Goal: Contribute content: Add original content to the website for others to see

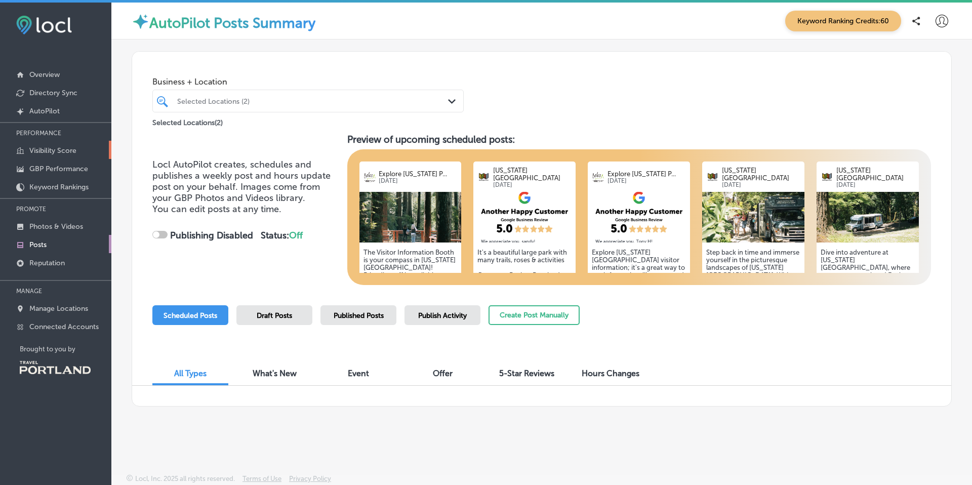
scroll to position [3, 0]
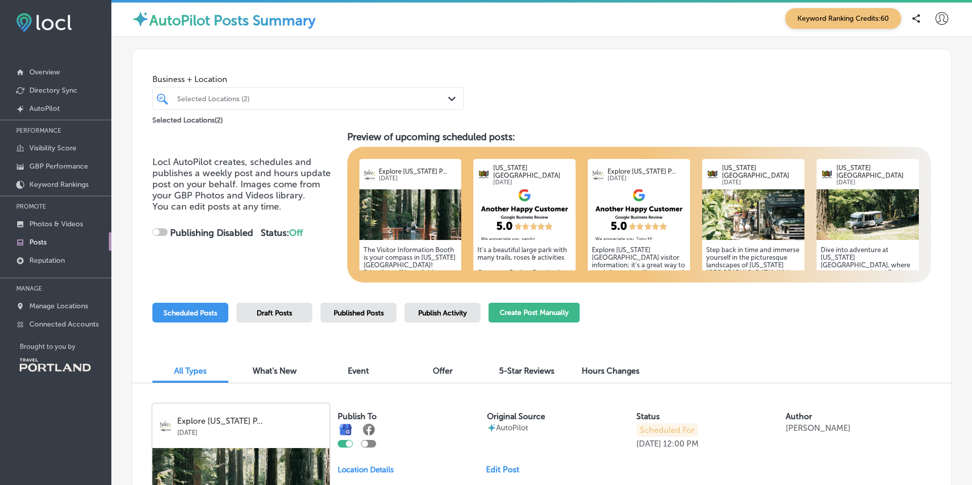
checkbox input "true"
click at [529, 313] on button "Create Post Manually" at bounding box center [534, 313] width 91 height 20
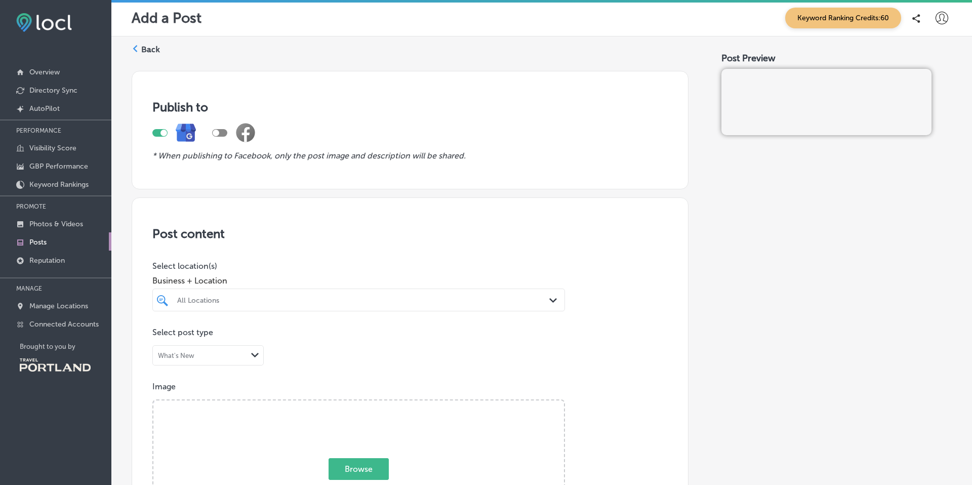
scroll to position [123, 0]
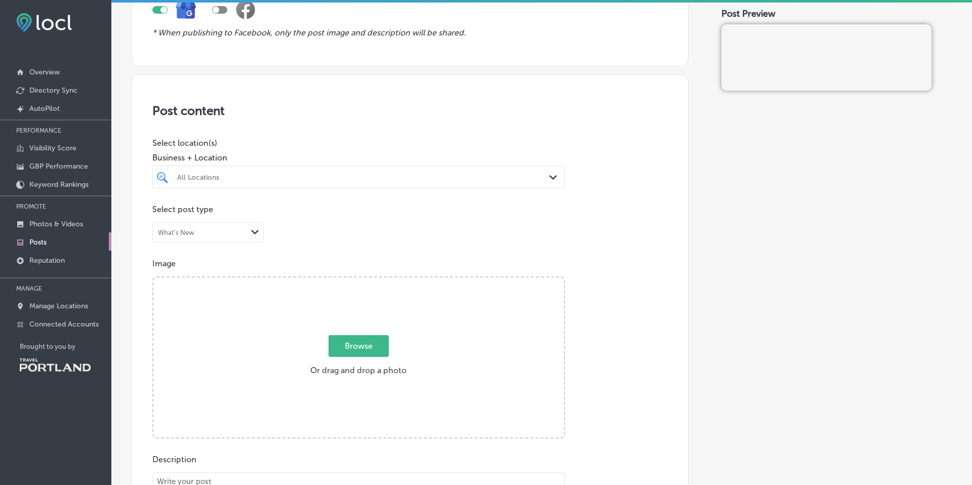
click at [254, 179] on div "All Locations" at bounding box center [363, 177] width 373 height 9
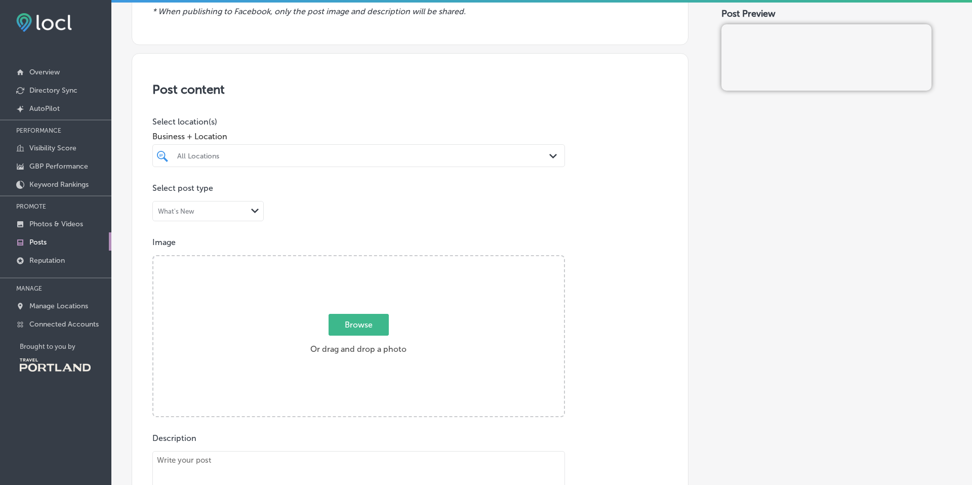
scroll to position [149, 0]
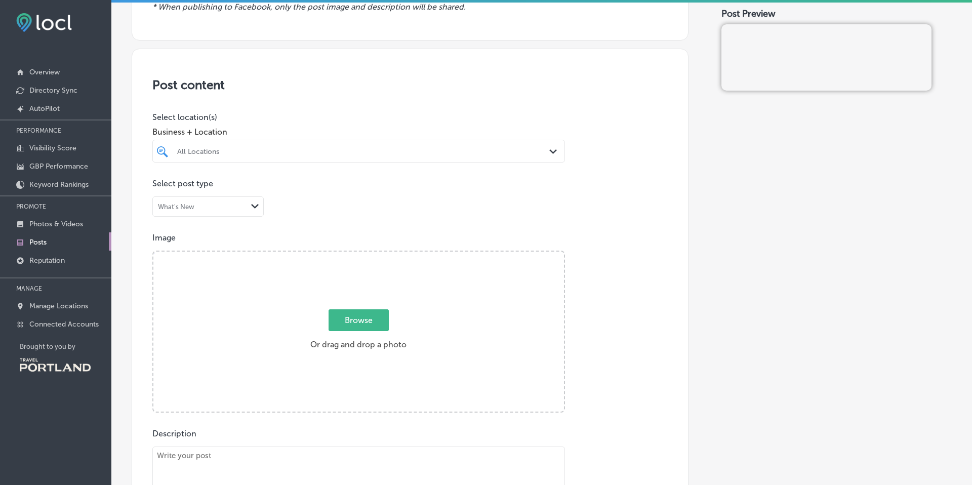
click at [199, 210] on div "What's New" at bounding box center [200, 207] width 94 height 10
click at [191, 228] on label "What's New" at bounding box center [181, 228] width 44 height 10
click at [235, 158] on div "All Locations" at bounding box center [358, 151] width 373 height 16
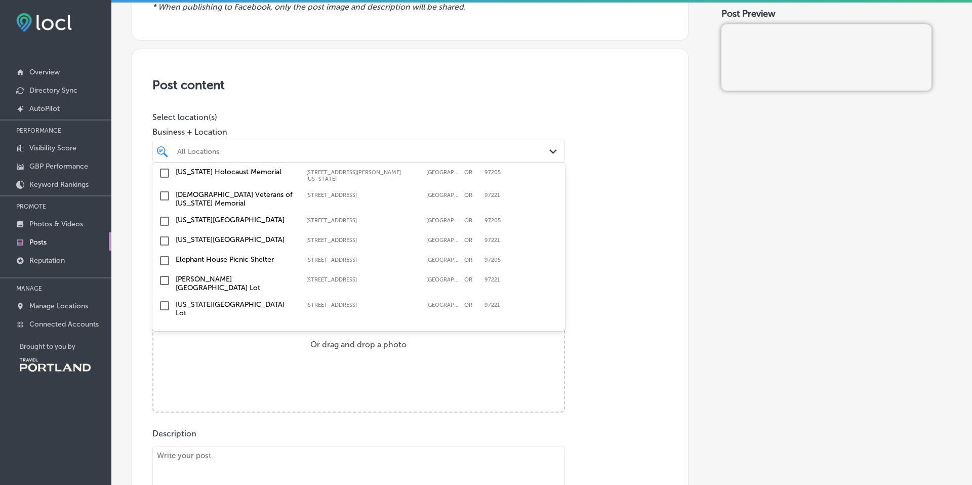
scroll to position [124, 0]
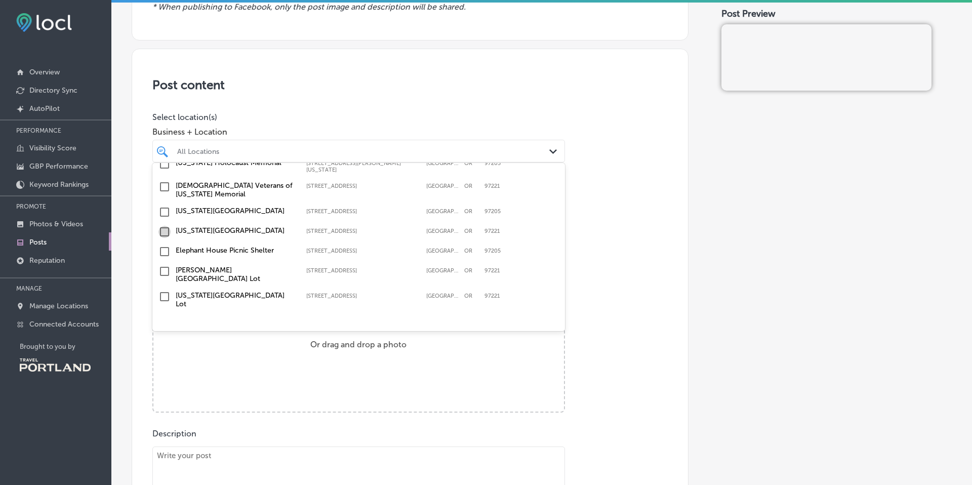
click at [166, 226] on input "checkbox" at bounding box center [164, 232] width 12 height 12
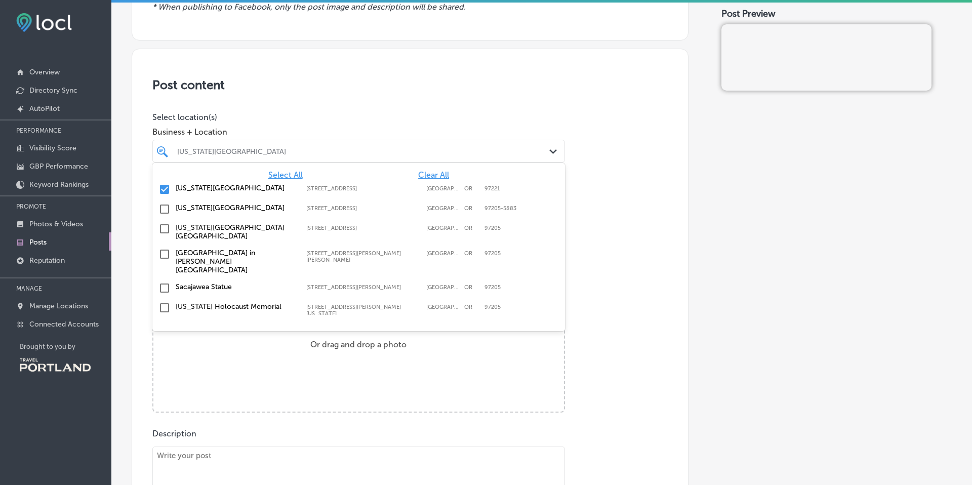
click at [272, 105] on div "Post content Select location(s) Business + Location option [STREET_ADDRESS]. op…" at bounding box center [410, 369] width 557 height 641
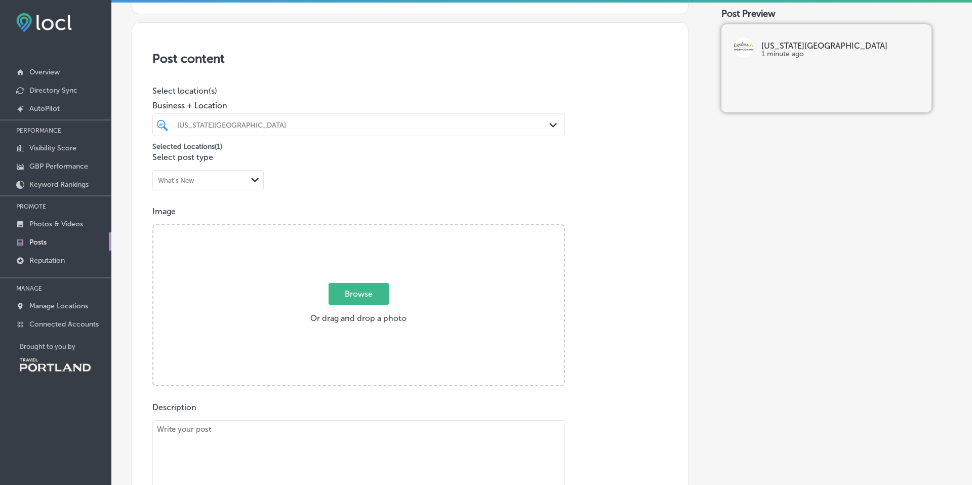
scroll to position [215, 0]
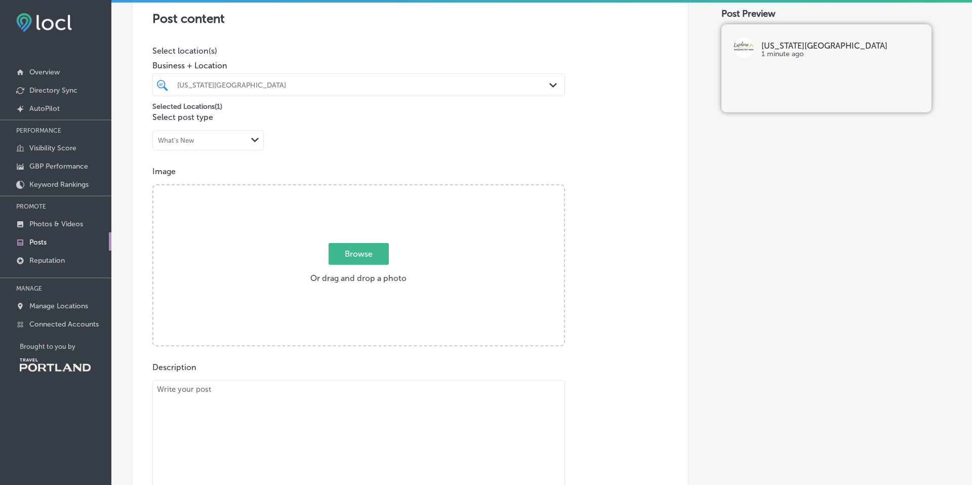
click at [351, 251] on span "Browse" at bounding box center [359, 254] width 60 height 22
click at [351, 188] on input "Browse Or drag and drop a photo" at bounding box center [358, 186] width 411 height 3
type input "C:\fakepath\_J6A3064.jpeg"
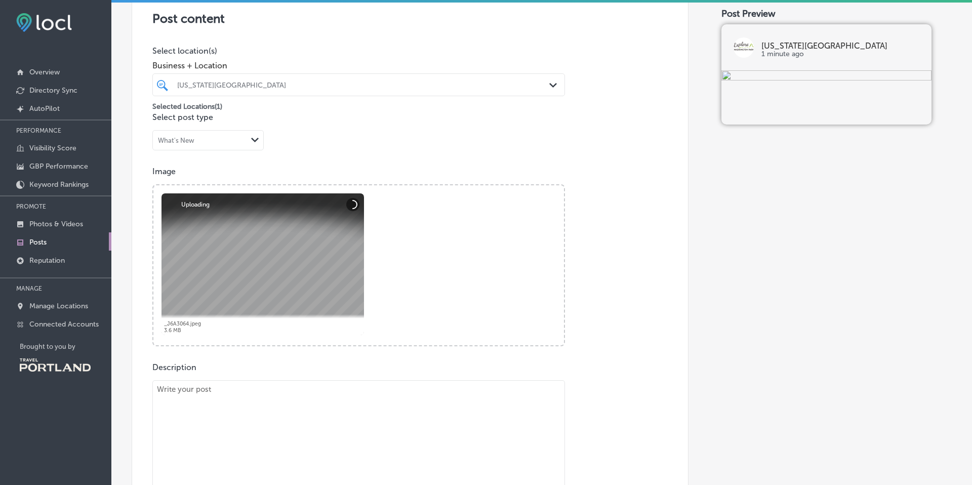
click at [210, 409] on textarea at bounding box center [358, 451] width 413 height 142
paste textarea "Ready to explore [GEOGRAPHIC_DATA]'s [US_STATE][GEOGRAPHIC_DATA]? Skip the park…"
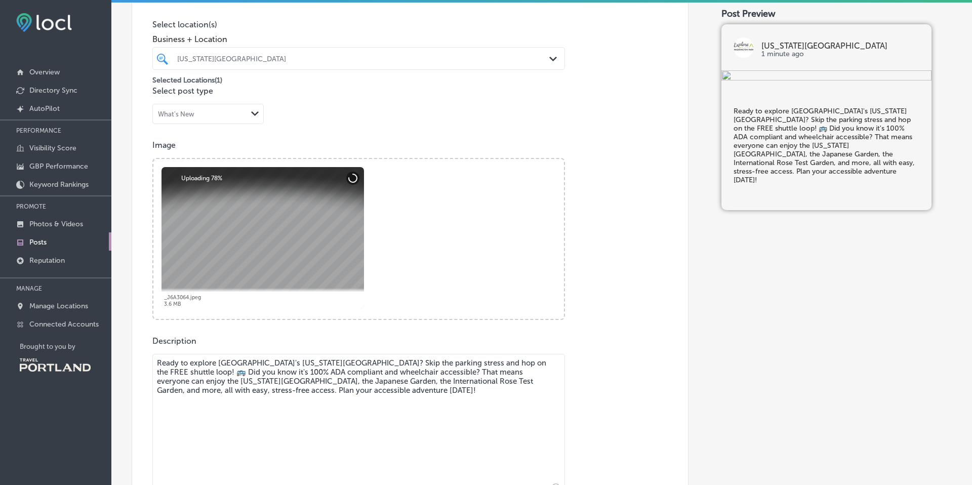
scroll to position [245, 0]
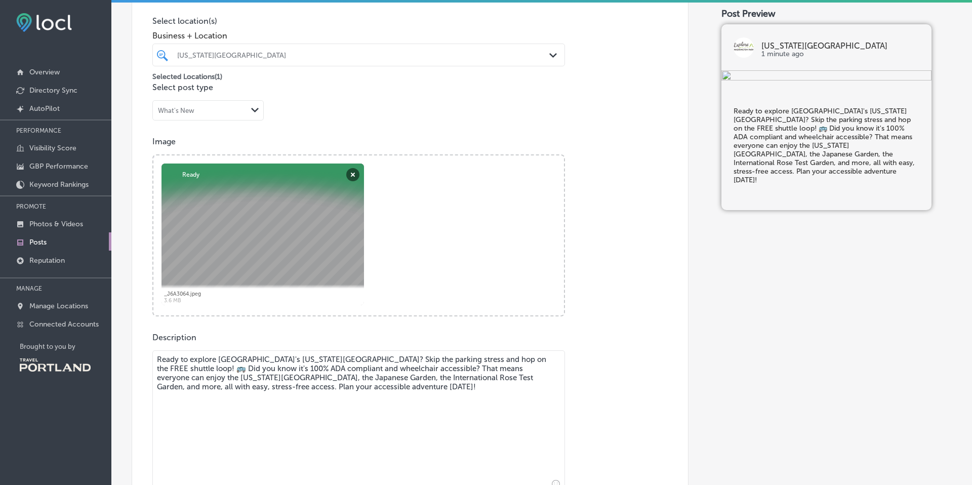
drag, startPoint x: 254, startPoint y: 362, endPoint x: 296, endPoint y: 354, distance: 42.2
click at [254, 362] on textarea "Ready to explore [GEOGRAPHIC_DATA]'s [US_STATE][GEOGRAPHIC_DATA]? Skip the park…" at bounding box center [358, 421] width 413 height 142
click at [214, 365] on textarea "Ready to explore [GEOGRAPHIC_DATA]'s [US_STATE][GEOGRAPHIC_DATA]? Skip the park…" at bounding box center [358, 421] width 413 height 142
click at [345, 363] on textarea "Ready to explore [GEOGRAPHIC_DATA]'s [US_STATE][GEOGRAPHIC_DATA]? Skip the park…" at bounding box center [358, 421] width 413 height 142
click at [250, 356] on textarea "Ready to explore [GEOGRAPHIC_DATA]'s [US_STATE][GEOGRAPHIC_DATA]? Skip the park…" at bounding box center [358, 421] width 413 height 142
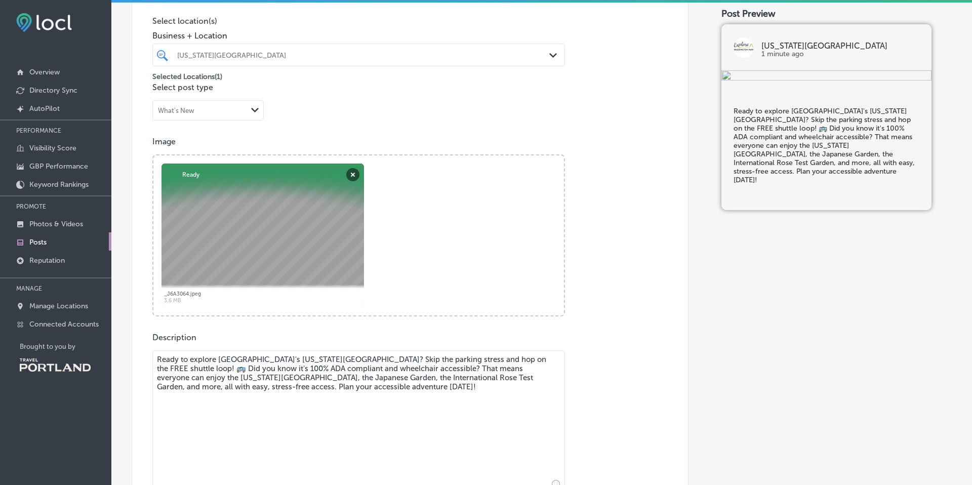
drag, startPoint x: 247, startPoint y: 360, endPoint x: 254, endPoint y: 358, distance: 7.7
click at [247, 360] on textarea "Ready to explore [GEOGRAPHIC_DATA]'s [US_STATE][GEOGRAPHIC_DATA]? Skip the park…" at bounding box center [358, 421] width 413 height 142
click at [397, 339] on div "Description Ready to explore [GEOGRAPHIC_DATA], [US_STATE]'s [US_STATE][GEOGRAP…" at bounding box center [409, 445] width 515 height 224
click at [362, 386] on textarea "Ready to explore [GEOGRAPHIC_DATA], [US_STATE]'s [US_STATE][GEOGRAPHIC_DATA]? S…" at bounding box center [358, 421] width 413 height 142
click at [503, 359] on textarea "Ready to explore [GEOGRAPHIC_DATA], [US_STATE]'s [US_STATE][GEOGRAPHIC_DATA]? S…" at bounding box center [358, 421] width 413 height 142
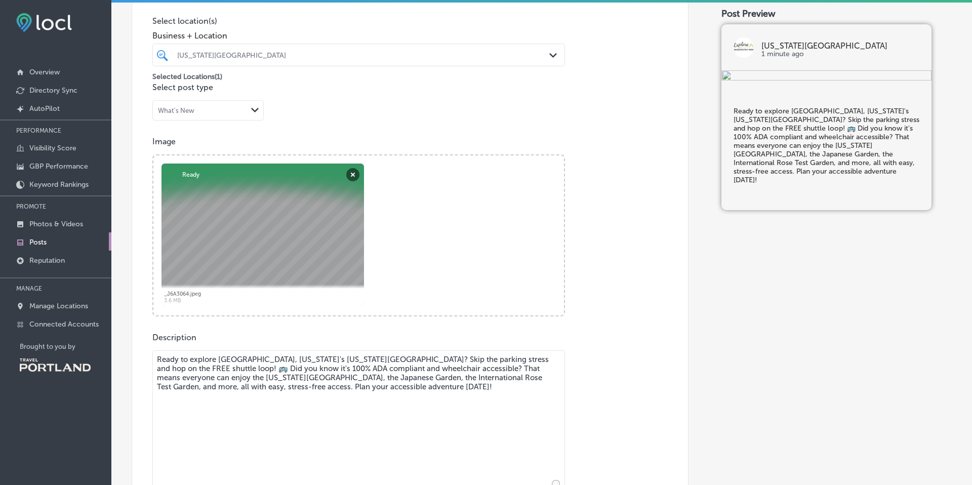
click at [503, 359] on textarea "Ready to explore [GEOGRAPHIC_DATA], [US_STATE]'s [US_STATE][GEOGRAPHIC_DATA]? S…" at bounding box center [358, 421] width 413 height 142
click at [500, 359] on textarea "Ready to explore [GEOGRAPHIC_DATA], [US_STATE]'s [US_STATE][GEOGRAPHIC_DATA]? S…" at bounding box center [358, 421] width 413 height 142
drag, startPoint x: 500, startPoint y: 359, endPoint x: 509, endPoint y: 349, distance: 12.9
click at [500, 359] on textarea "Ready to explore [GEOGRAPHIC_DATA], [US_STATE]'s [US_STATE][GEOGRAPHIC_DATA]? S…" at bounding box center [358, 421] width 413 height 142
click at [506, 361] on textarea "Ready to explore [GEOGRAPHIC_DATA], [US_STATE]'s [US_STATE][GEOGRAPHIC_DATA]? S…" at bounding box center [358, 421] width 413 height 142
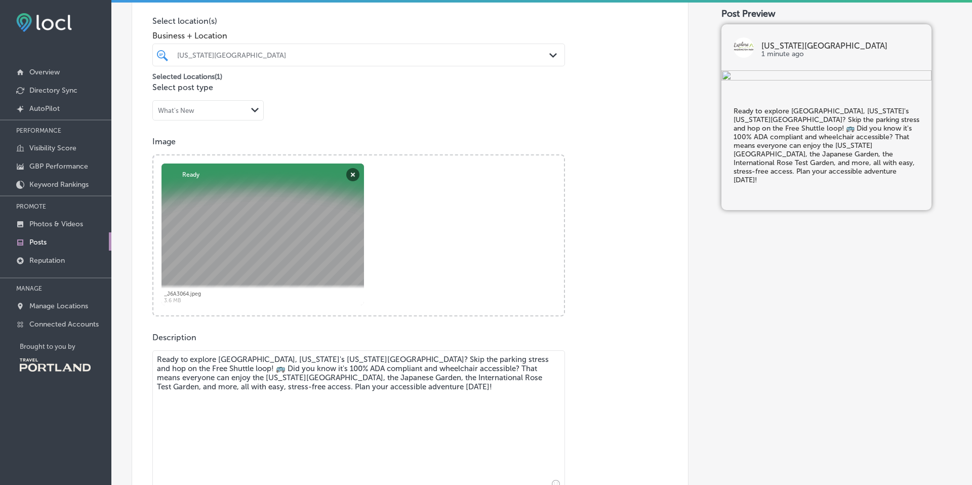
click at [535, 358] on textarea "Ready to explore [GEOGRAPHIC_DATA], [US_STATE]'s [US_STATE][GEOGRAPHIC_DATA]? S…" at bounding box center [358, 421] width 413 height 142
click at [367, 388] on textarea "Ready to explore [GEOGRAPHIC_DATA], [US_STATE]'s [US_STATE][GEOGRAPHIC_DATA]? S…" at bounding box center [358, 421] width 413 height 142
drag, startPoint x: 190, startPoint y: 370, endPoint x: 197, endPoint y: 371, distance: 6.7
click at [190, 370] on textarea "Ready to explore [GEOGRAPHIC_DATA], [US_STATE]'s [US_STATE][GEOGRAPHIC_DATA]? S…" at bounding box center [358, 421] width 413 height 142
click at [349, 398] on textarea "Ready to explore [GEOGRAPHIC_DATA], [US_STATE]'s [US_STATE][GEOGRAPHIC_DATA]? S…" at bounding box center [358, 421] width 413 height 142
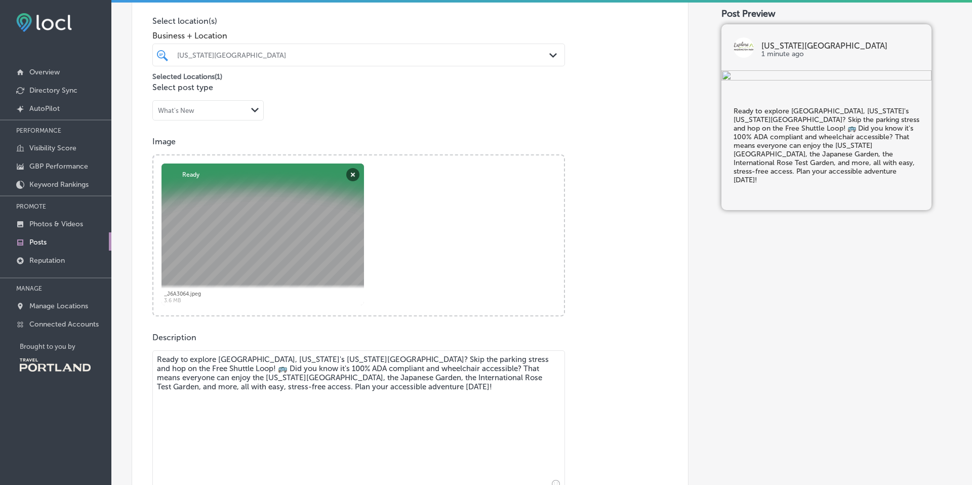
click at [211, 383] on textarea "Ready to explore [GEOGRAPHIC_DATA], [US_STATE]'s [US_STATE][GEOGRAPHIC_DATA]? S…" at bounding box center [358, 421] width 413 height 142
click at [306, 382] on textarea "Ready to explore [GEOGRAPHIC_DATA], [US_STATE]'s [US_STATE][GEOGRAPHIC_DATA]? S…" at bounding box center [358, 421] width 413 height 142
click at [434, 383] on textarea "Ready to explore [GEOGRAPHIC_DATA], [US_STATE]'s [US_STATE][GEOGRAPHIC_DATA]? S…" at bounding box center [358, 421] width 413 height 142
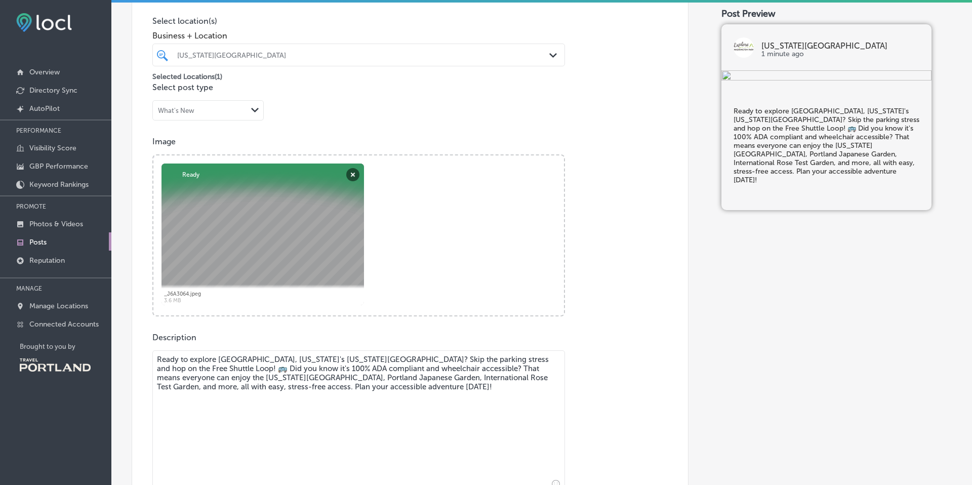
drag, startPoint x: 434, startPoint y: 383, endPoint x: 469, endPoint y: 345, distance: 51.6
click at [435, 383] on textarea "Ready to explore [GEOGRAPHIC_DATA], [US_STATE]'s [US_STATE][GEOGRAPHIC_DATA]? S…" at bounding box center [358, 421] width 413 height 142
click at [456, 388] on textarea "Ready to explore [GEOGRAPHIC_DATA], [US_STATE]'s [US_STATE][GEOGRAPHIC_DATA]? S…" at bounding box center [358, 421] width 413 height 142
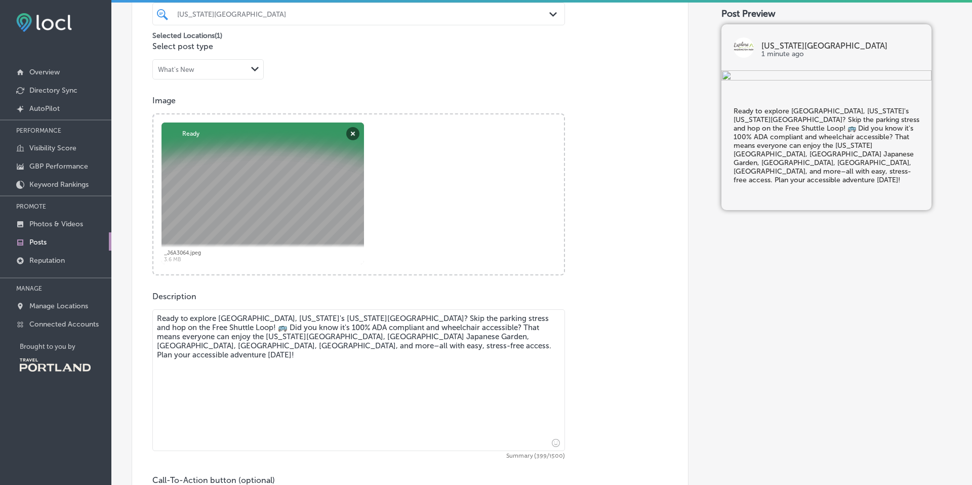
scroll to position [288, 0]
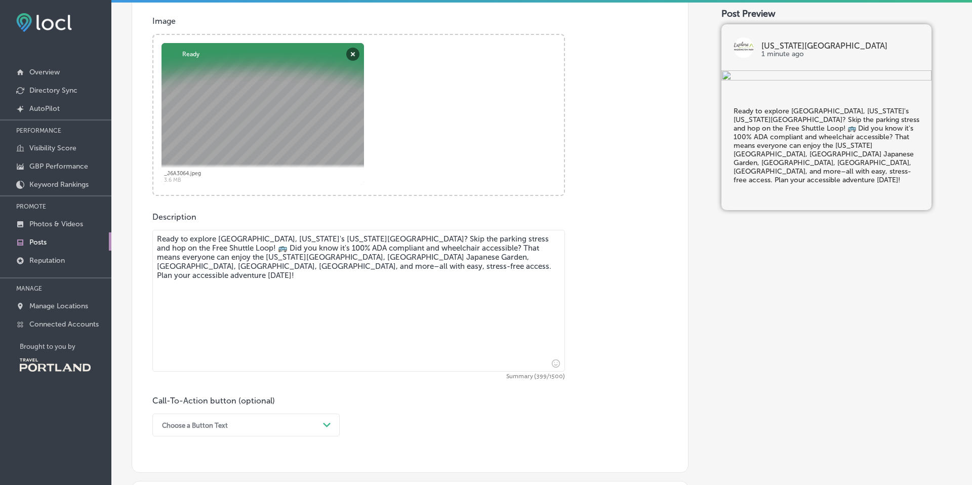
type textarea "Ready to explore [GEOGRAPHIC_DATA], [US_STATE]'s [US_STATE][GEOGRAPHIC_DATA]? S…"
click at [283, 421] on div "Choose a Button Text Path Created with Sketch." at bounding box center [245, 425] width 187 height 23
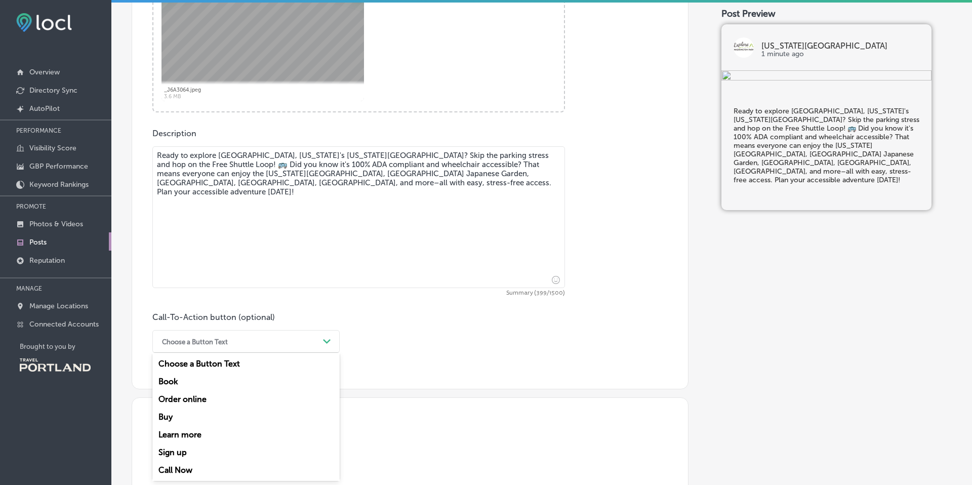
click at [195, 435] on div "Learn more" at bounding box center [245, 435] width 187 height 18
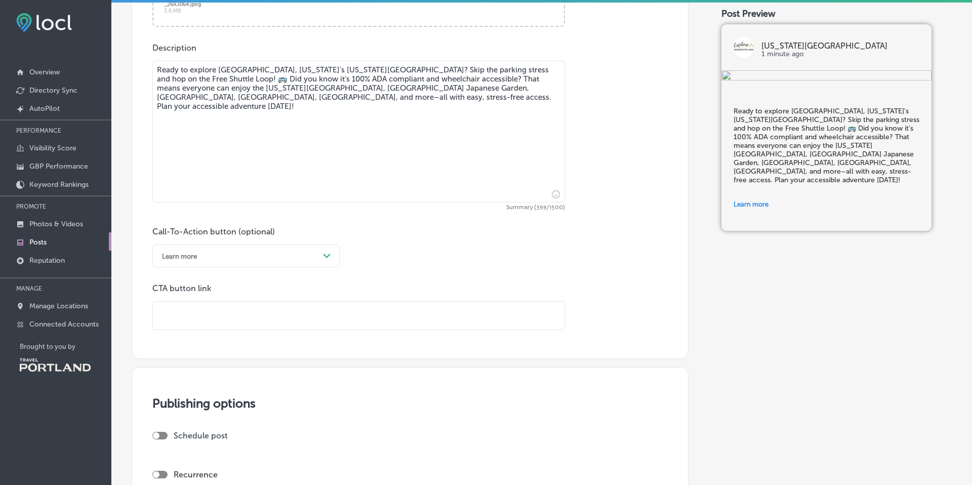
scroll to position [545, 0]
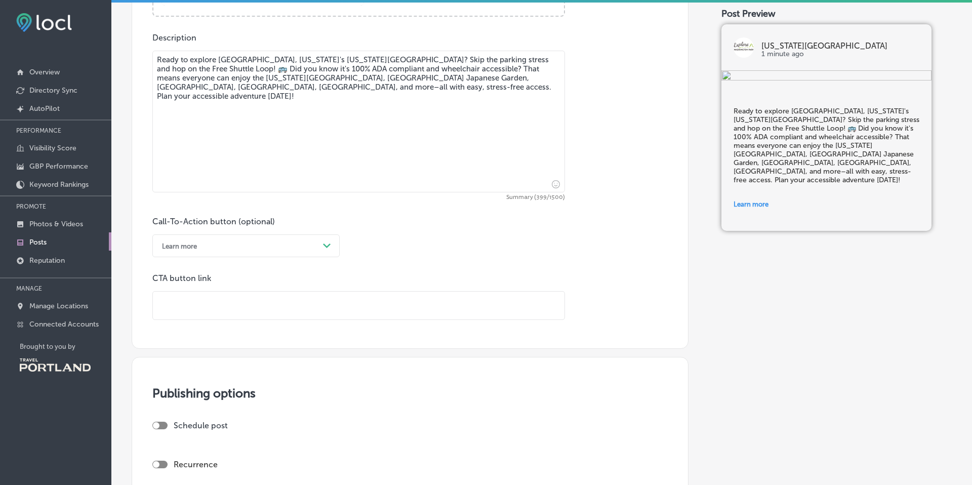
click at [222, 307] on input "text" at bounding box center [359, 306] width 412 height 28
paste input "[URL][DOMAIN_NAME]"
type input "[URL][DOMAIN_NAME]"
click at [335, 269] on div "Call-To-Action button (optional) Learn more Path Created with Sketch. CTA butto…" at bounding box center [409, 268] width 515 height 103
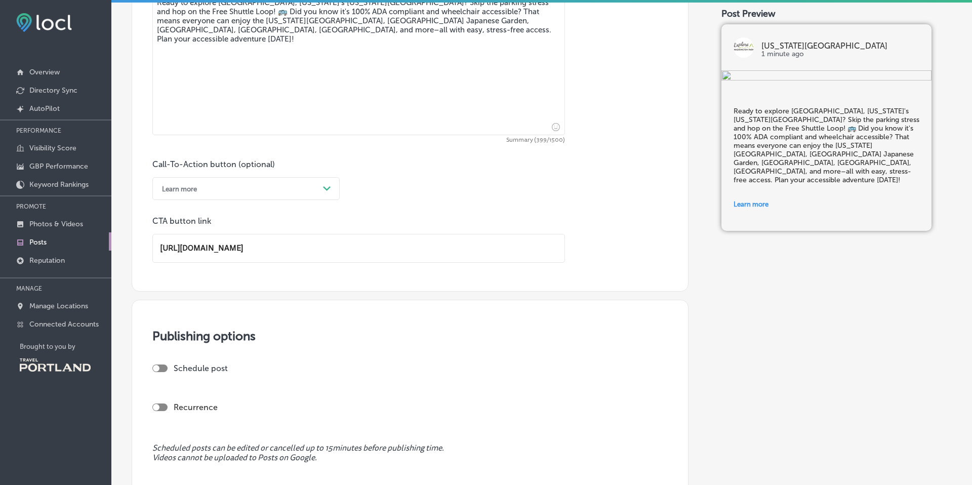
scroll to position [631, 0]
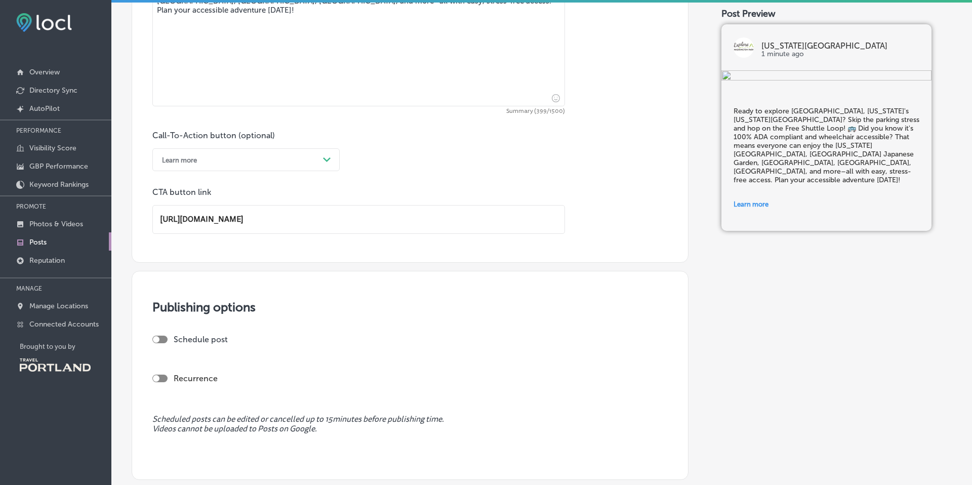
click at [155, 338] on div at bounding box center [156, 339] width 7 height 7
checkbox input "true"
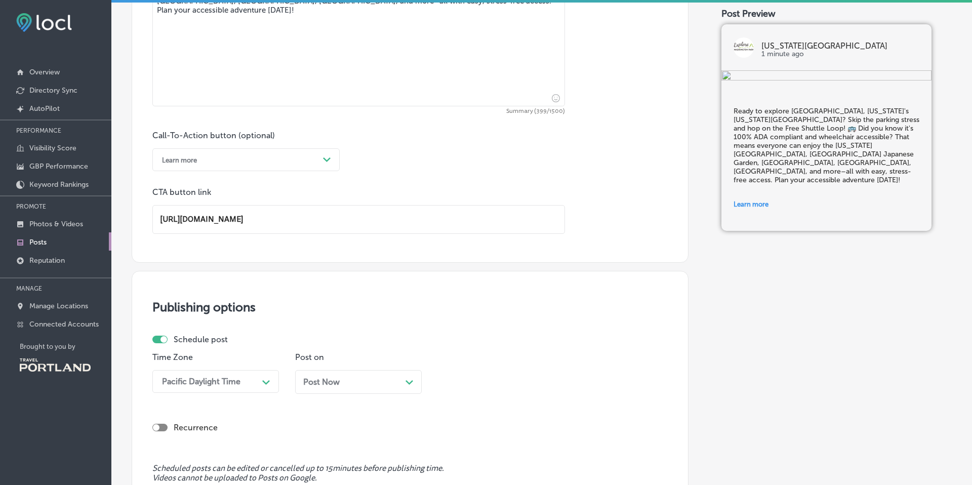
scroll to position [683, 0]
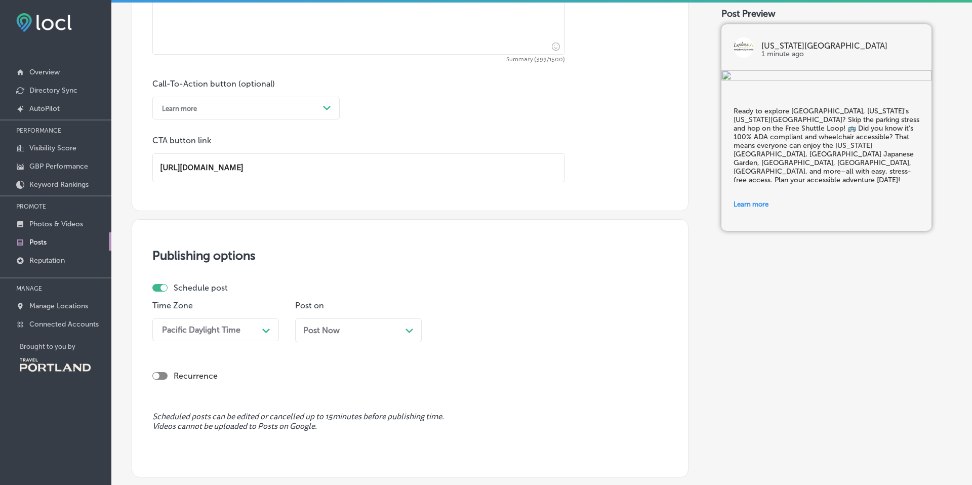
click at [346, 329] on div "Post Now Path Created with Sketch." at bounding box center [358, 331] width 110 height 10
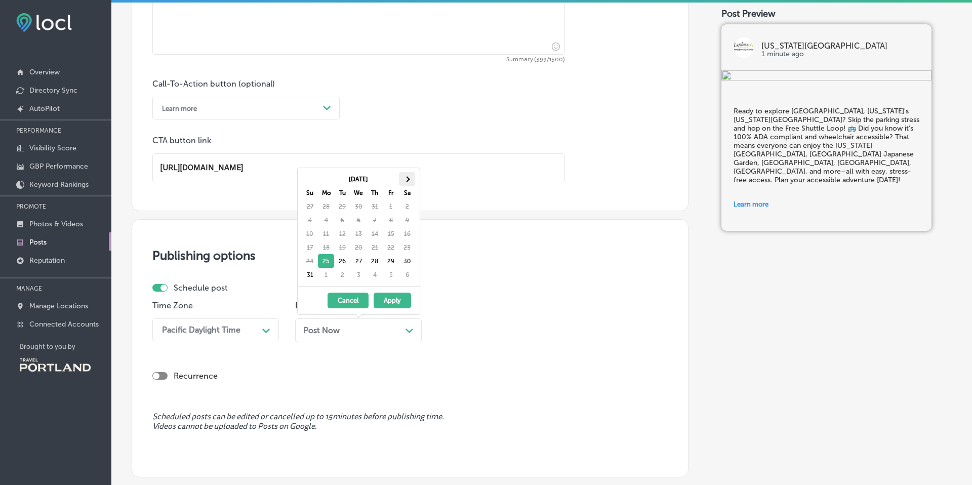
click at [412, 180] on th at bounding box center [407, 179] width 16 height 14
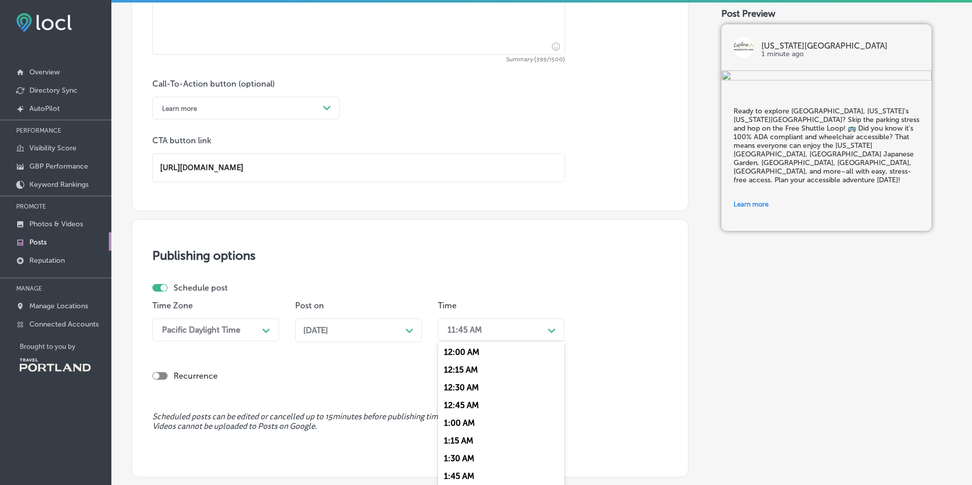
click at [480, 324] on div "11:45 AM" at bounding box center [493, 330] width 101 height 18
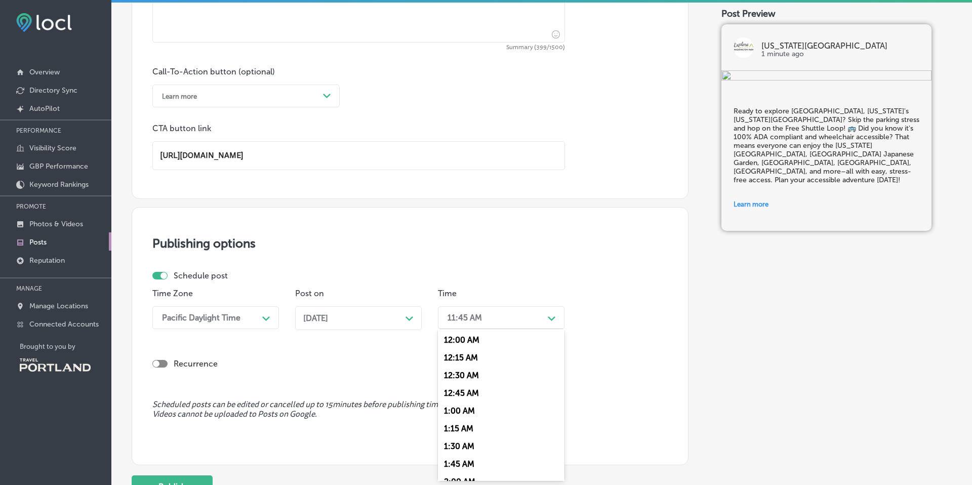
click at [442, 246] on h3 "Publishing options" at bounding box center [409, 243] width 515 height 15
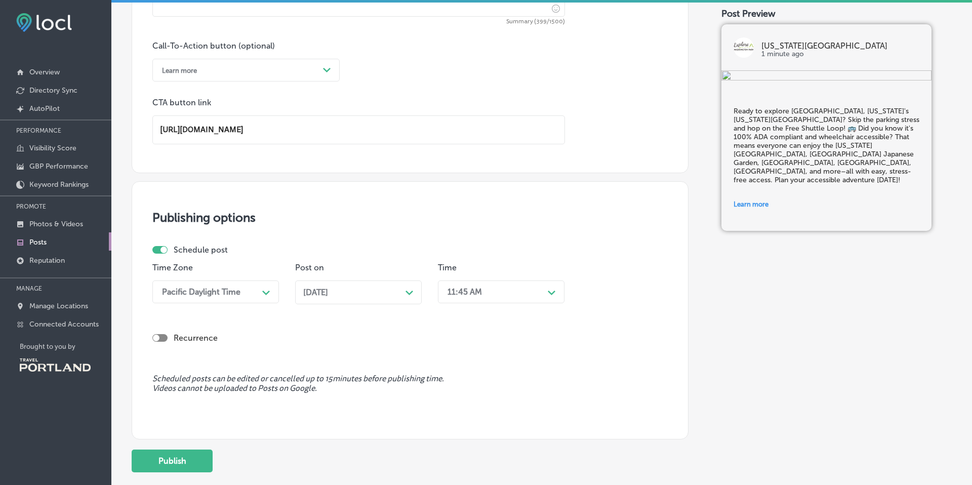
scroll to position [758, 0]
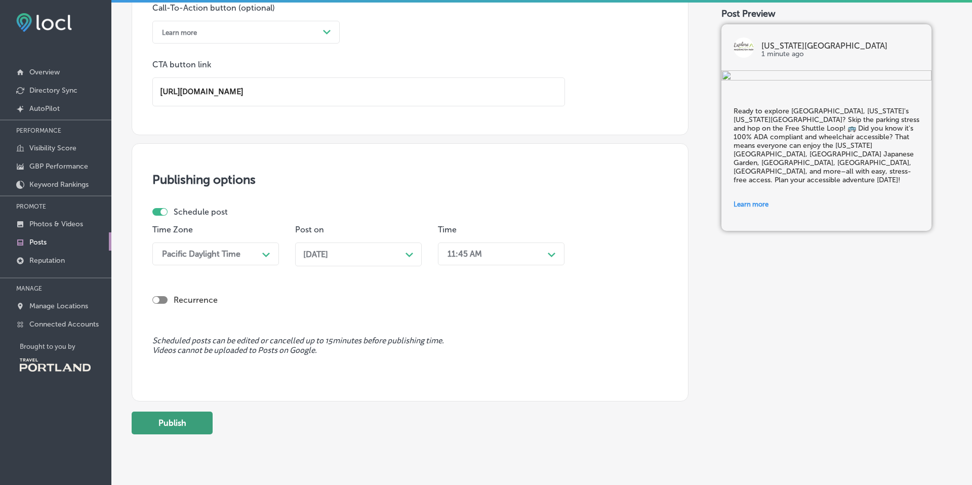
click at [198, 417] on button "Publish" at bounding box center [172, 423] width 81 height 23
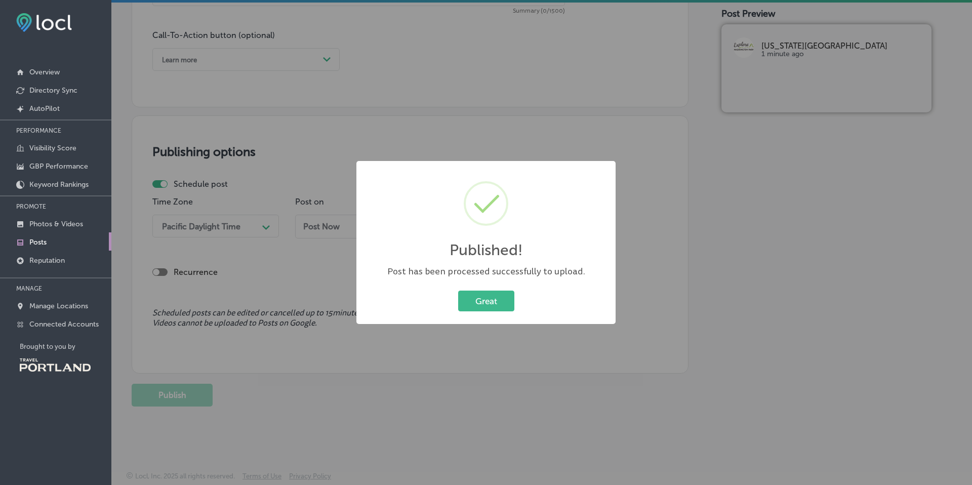
scroll to position [731, 0]
click at [486, 297] on button "Great" at bounding box center [486, 301] width 56 height 21
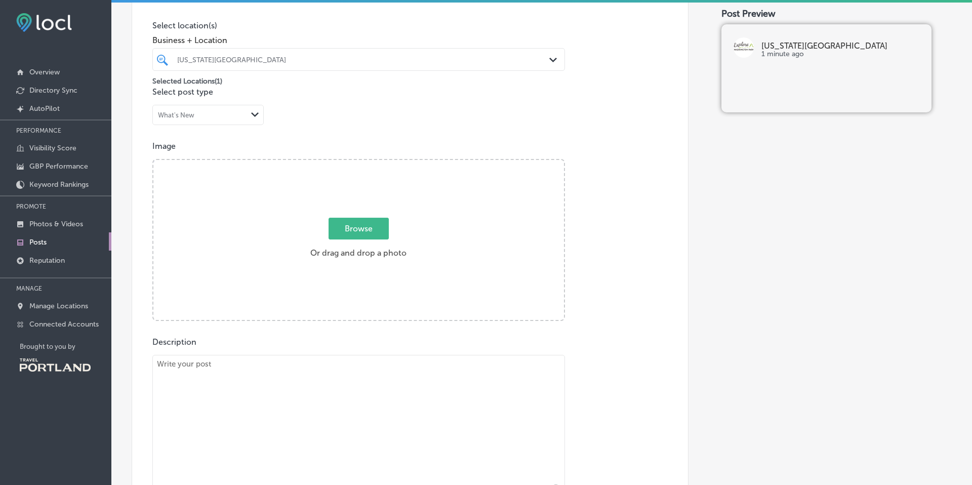
scroll to position [0, 0]
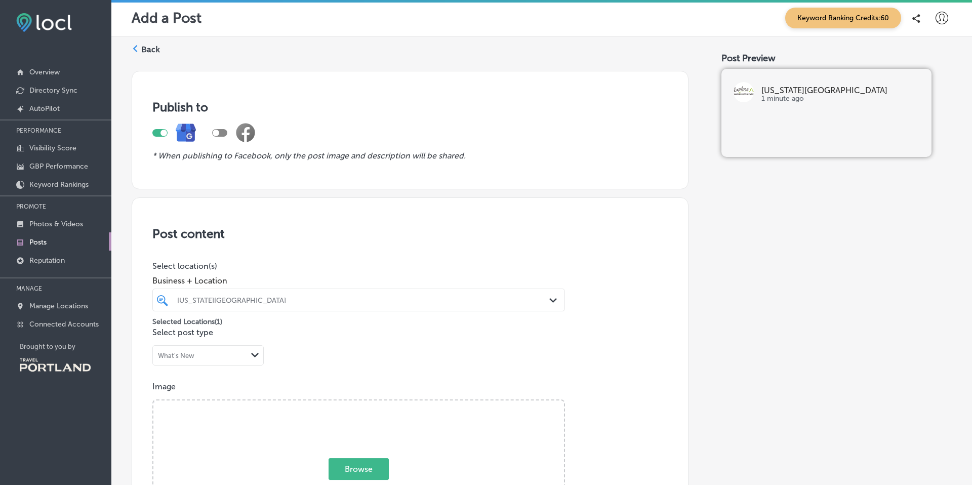
click at [140, 44] on div "Back" at bounding box center [146, 53] width 28 height 19
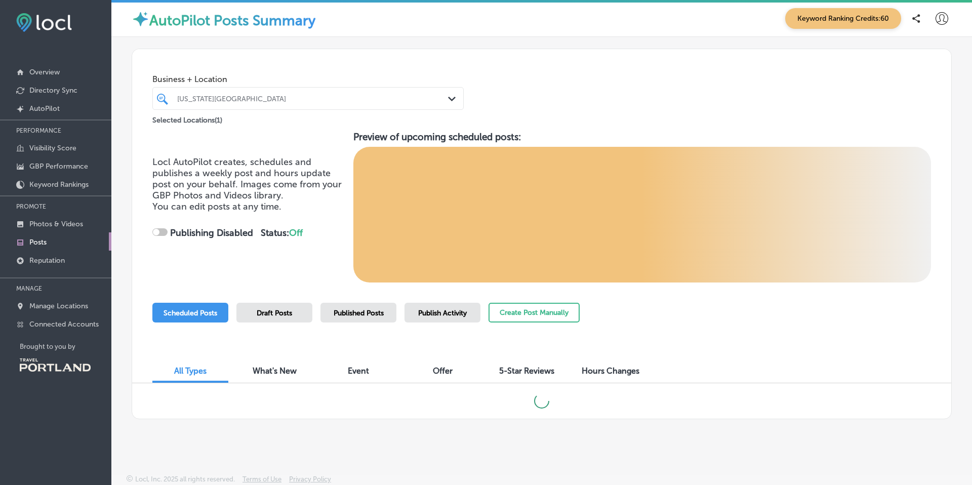
checkbox input "true"
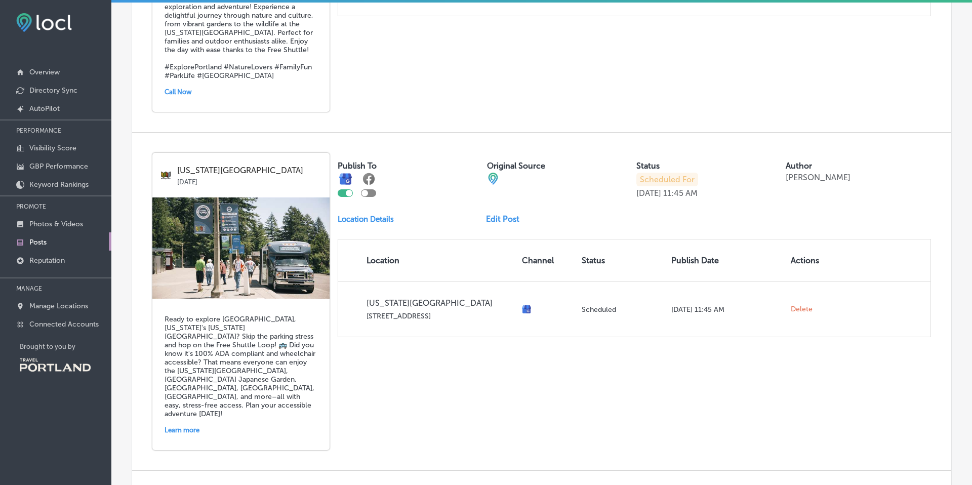
scroll to position [1927, 0]
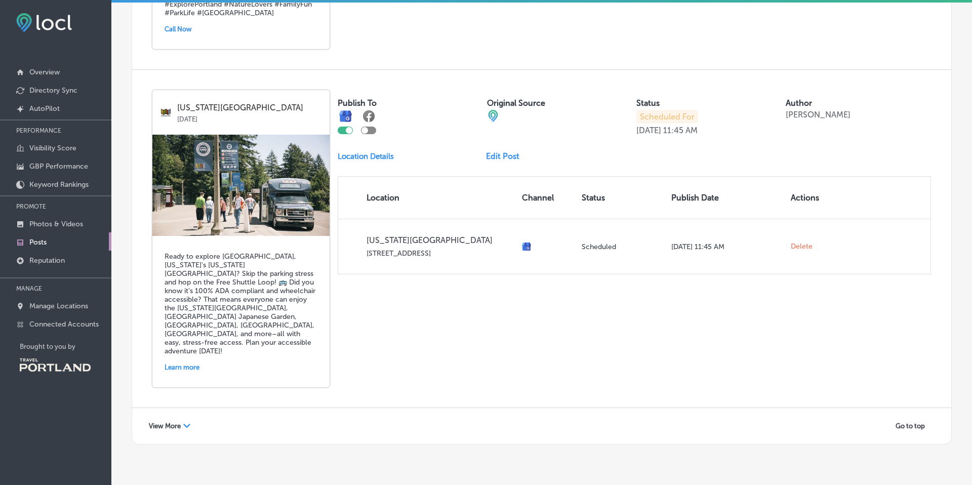
click at [230, 360] on div "Learn more" at bounding box center [241, 368] width 153 height 16
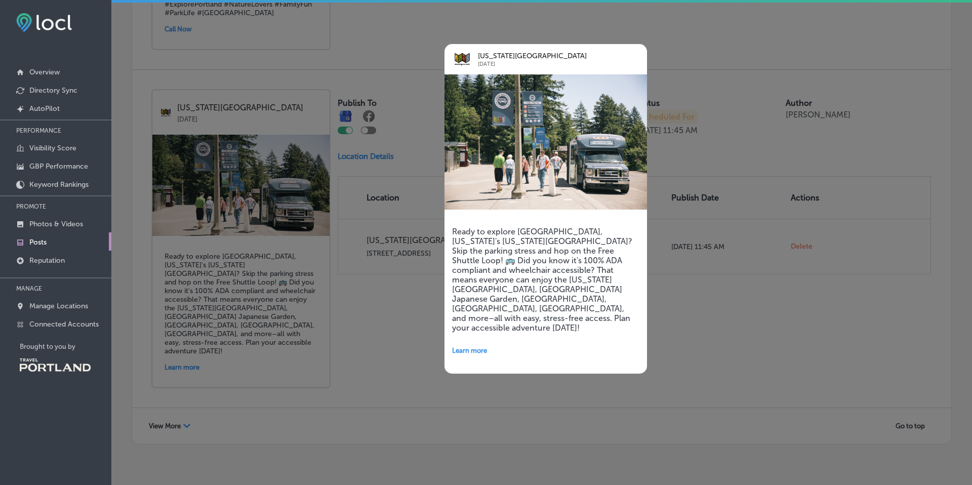
click at [384, 318] on div at bounding box center [486, 242] width 972 height 485
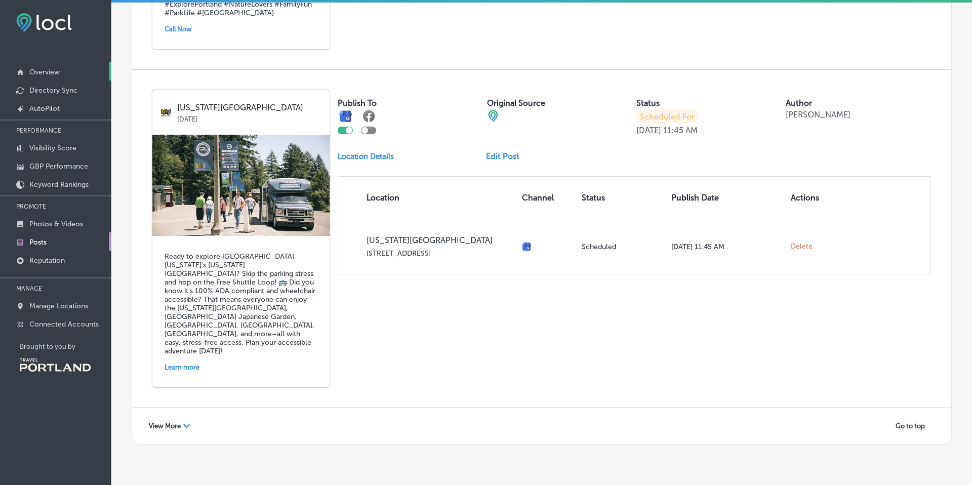
click at [48, 73] on p "Overview" at bounding box center [44, 72] width 30 height 9
